Goal: Information Seeking & Learning: Find specific fact

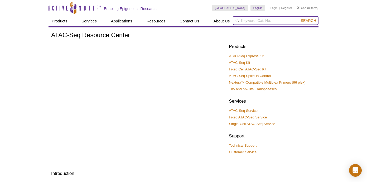
click at [271, 18] on input "search" at bounding box center [276, 20] width 86 height 9
paste input "61643"
type input "61643"
click at [299, 18] on button "Search" at bounding box center [308, 20] width 18 height 5
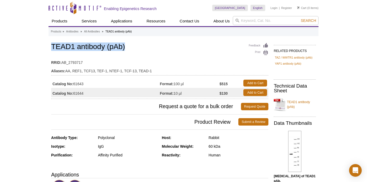
drag, startPoint x: 51, startPoint y: 45, endPoint x: 136, endPoint y: 46, distance: 84.9
click at [136, 46] on h1 "TEAD1 antibody (pAb)" at bounding box center [159, 47] width 217 height 9
copy h1 "TEAD1 antibody (pAb)"
drag, startPoint x: 87, startPoint y: 84, endPoint x: 74, endPoint y: 82, distance: 12.5
click at [74, 82] on td "Catalog No: 61643" at bounding box center [105, 82] width 109 height 9
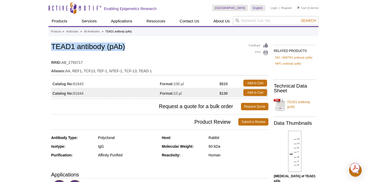
copy td "61643"
